Goal: Transaction & Acquisition: Purchase product/service

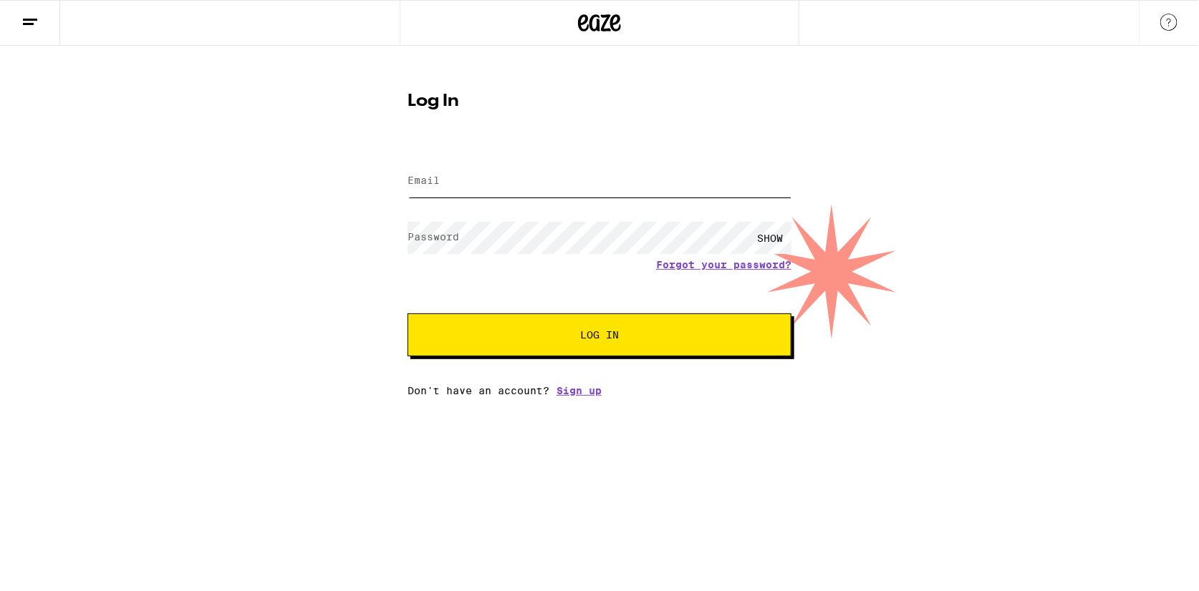
type input "[EMAIL_ADDRESS][DOMAIN_NAME]"
click at [646, 335] on span "Log In" at bounding box center [599, 335] width 268 height 10
